Goal: Find specific page/section: Find specific page/section

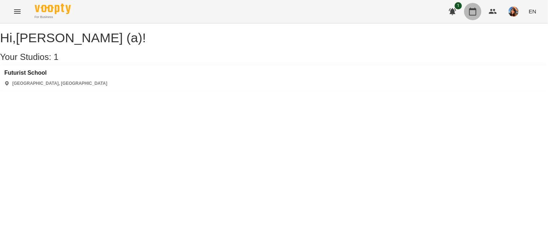
click at [473, 10] on icon "button" at bounding box center [472, 12] width 7 height 8
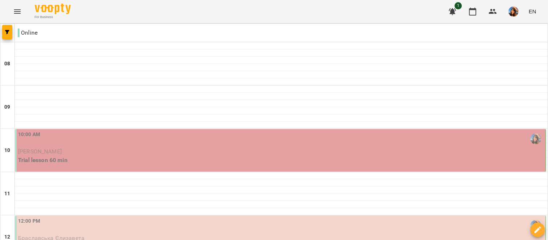
scroll to position [68, 0]
click at [104, 147] on p "[PERSON_NAME]" at bounding box center [281, 151] width 526 height 9
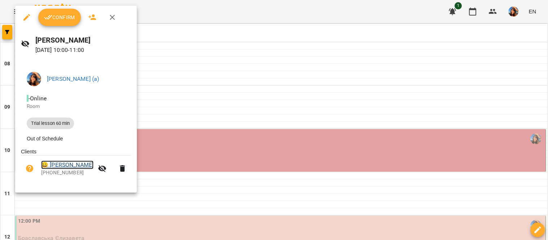
click at [59, 168] on link "😀 [PERSON_NAME]" at bounding box center [67, 165] width 52 height 9
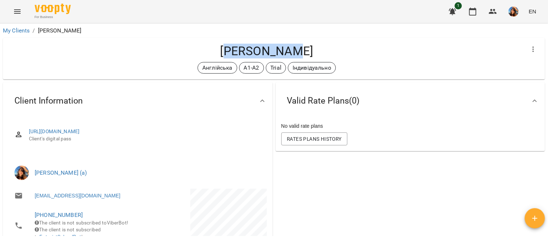
drag, startPoint x: 321, startPoint y: 52, endPoint x: 232, endPoint y: 52, distance: 88.8
click at [232, 52] on h4 "[PERSON_NAME]" at bounding box center [267, 51] width 516 height 15
drag, startPoint x: 227, startPoint y: 51, endPoint x: 310, endPoint y: 47, distance: 83.8
click at [310, 47] on h4 "[PERSON_NAME]" at bounding box center [267, 51] width 516 height 15
copy h4 "[PERSON_NAME]"
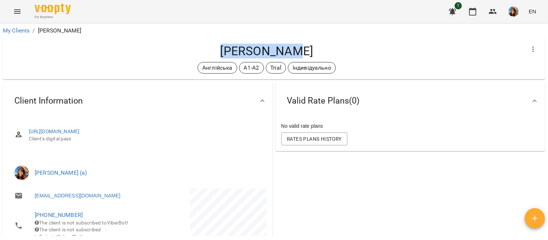
copy h4 "[PERSON_NAME]"
click at [474, 10] on icon "button" at bounding box center [472, 11] width 9 height 9
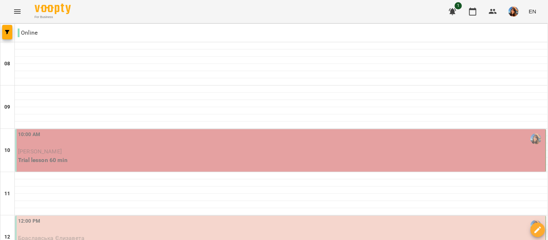
scroll to position [166, 0]
click at [205, 234] on p "Браславська Єлизавета" at bounding box center [281, 238] width 526 height 9
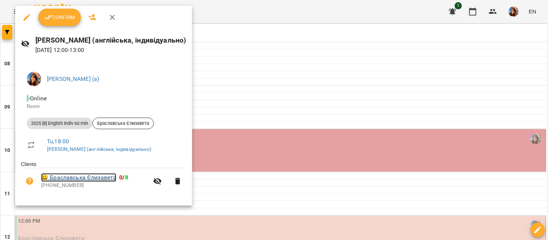
click at [81, 178] on link "😀 [PERSON_NAME]" at bounding box center [78, 177] width 75 height 9
